Goal: Communication & Community: Ask a question

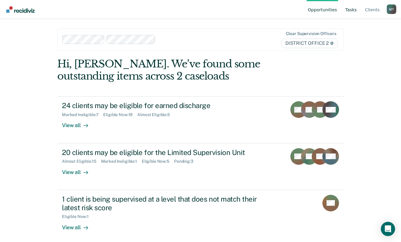
click at [357, 9] on link "Tasks" at bounding box center [351, 9] width 14 height 19
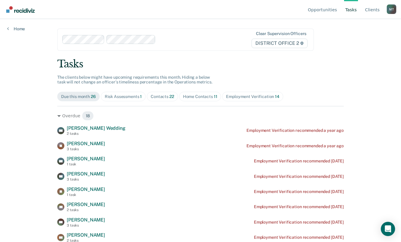
click at [158, 97] on div "Contacts 22" at bounding box center [162, 96] width 23 height 5
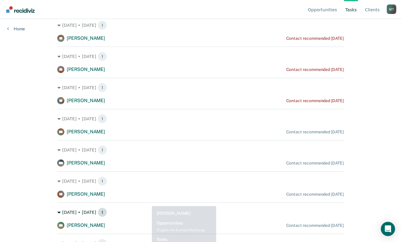
scroll to position [238, 0]
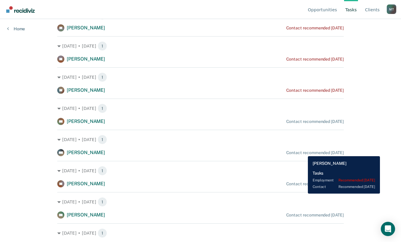
click at [304, 152] on div "Contact recommended in 6 days" at bounding box center [316, 152] width 58 height 5
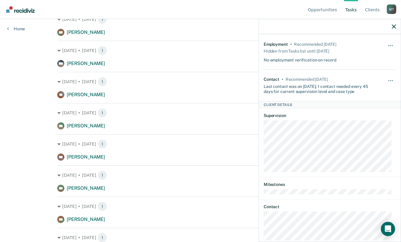
scroll to position [0, 0]
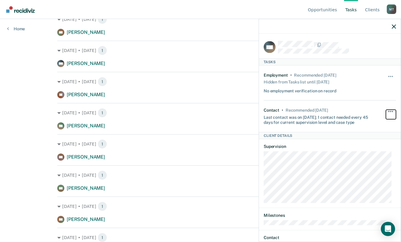
click at [388, 110] on button "button" at bounding box center [391, 115] width 10 height 10
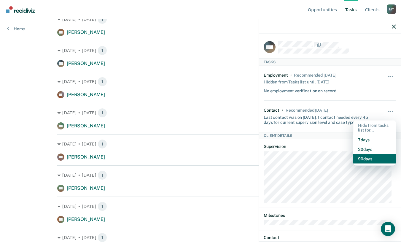
click at [373, 158] on button "90 days" at bounding box center [375, 159] width 43 height 10
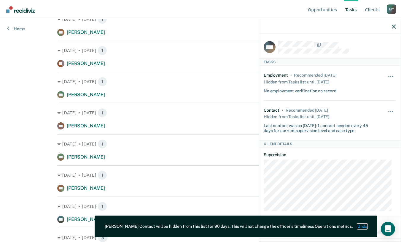
click at [366, 226] on button "Undo" at bounding box center [363, 226] width 10 height 5
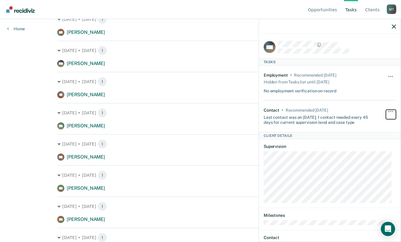
drag, startPoint x: 389, startPoint y: 111, endPoint x: 387, endPoint y: 120, distance: 9.1
click at [387, 118] on button "button" at bounding box center [391, 115] width 10 height 10
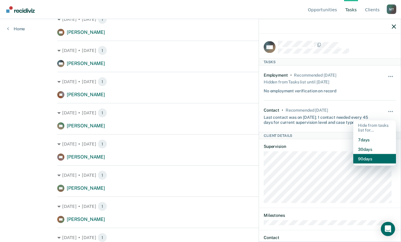
click at [369, 158] on button "90 days" at bounding box center [375, 159] width 43 height 10
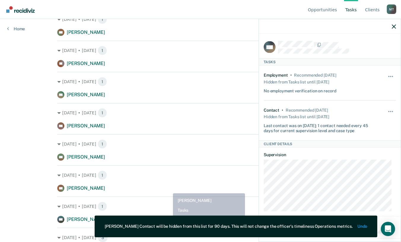
click at [169, 189] on div "DM Donna Meyer Contact recommended in 23 days" at bounding box center [200, 188] width 287 height 7
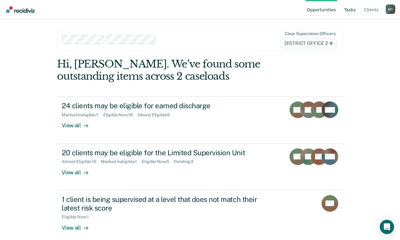
click at [356, 12] on link "Tasks" at bounding box center [350, 9] width 14 height 19
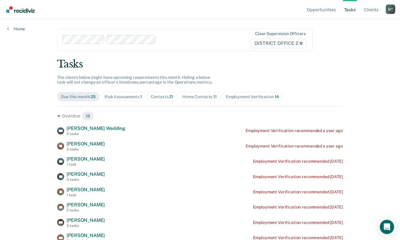
click at [163, 97] on div "Contacts 21" at bounding box center [162, 96] width 23 height 5
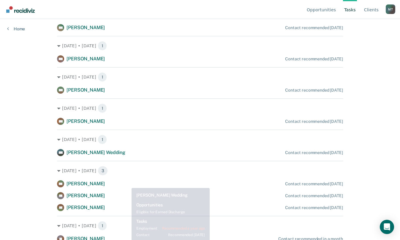
scroll to position [445, 0]
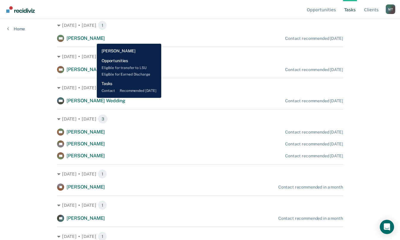
click at [92, 39] on span "[PERSON_NAME]" at bounding box center [86, 38] width 38 height 6
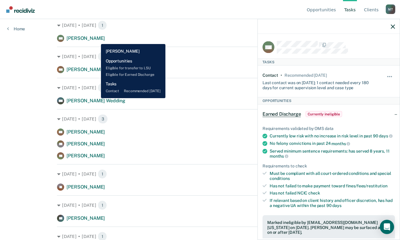
click at [94, 39] on span "[PERSON_NAME]" at bounding box center [86, 38] width 38 height 6
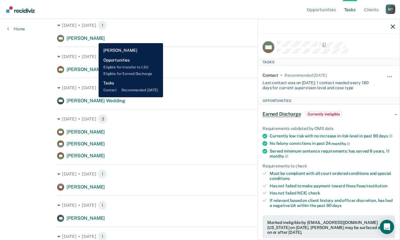
click at [94, 39] on span "[PERSON_NAME]" at bounding box center [86, 38] width 38 height 6
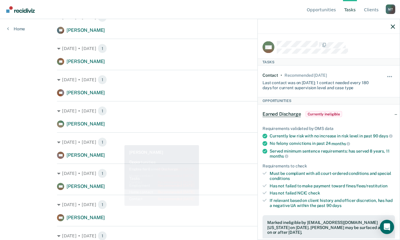
scroll to position [327, 0]
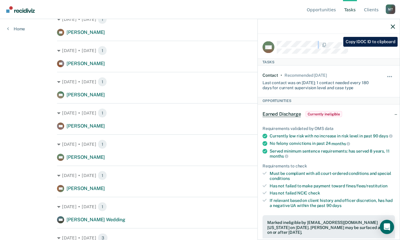
click at [339, 47] on div "MS" at bounding box center [329, 47] width 132 height 12
click at [388, 227] on icon "Open Intercom Messenger" at bounding box center [386, 227] width 7 height 8
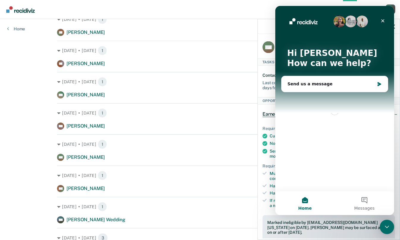
scroll to position [0, 0]
click at [316, 83] on div "Send us a message" at bounding box center [330, 84] width 87 height 6
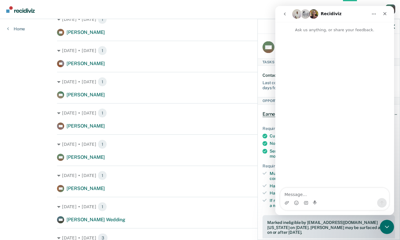
click at [304, 197] on textarea "Message…" at bounding box center [334, 193] width 109 height 10
type textarea "Good Morning!"
click at [305, 195] on textarea "Message…" at bounding box center [334, 193] width 109 height 10
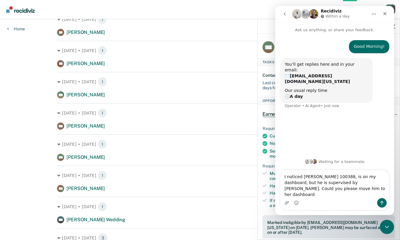
type textarea "I noticed [PERSON_NAME] 100388, is on my dashboard, but he is supervised by [PE…"
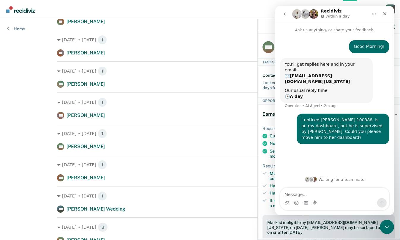
scroll to position [327, 0]
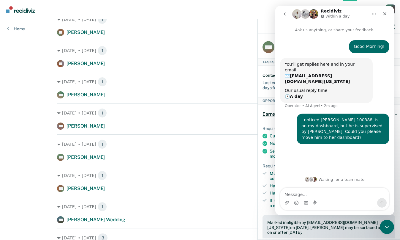
click at [182, 9] on nav "Opportunities Tasks Client s [PERSON_NAME] Profile How it works Log Out" at bounding box center [200, 9] width 390 height 19
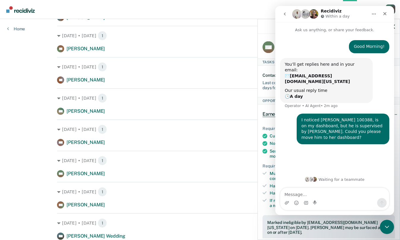
scroll to position [297, 0]
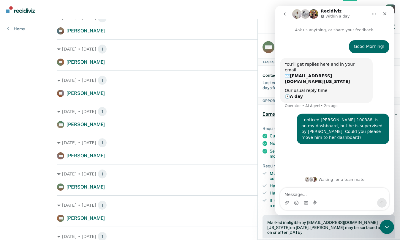
click at [377, 12] on button "Home" at bounding box center [373, 13] width 11 height 11
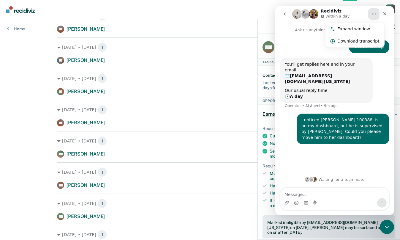
scroll to position [267, 0]
click at [332, 153] on div "Good Morning! [PERSON_NAME] • 12m ago You’ll get replies here and in your email…" at bounding box center [334, 102] width 119 height 139
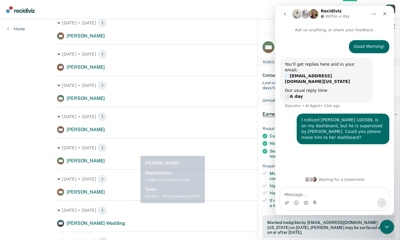
scroll to position [327, 0]
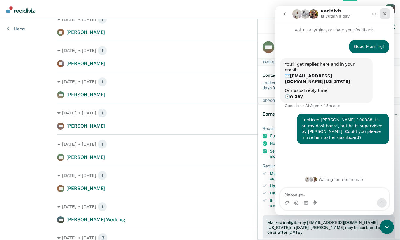
click at [387, 14] on icon "Close" at bounding box center [384, 13] width 5 height 5
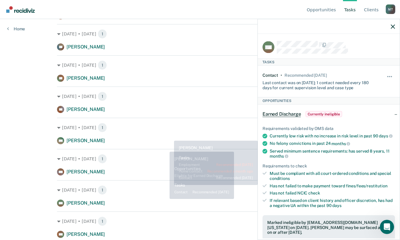
scroll to position [221, 0]
